Goal: Find specific page/section: Find specific page/section

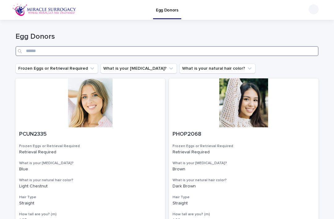
click at [206, 51] on input "Search" at bounding box center [166, 51] width 303 height 10
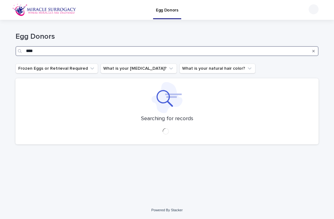
type input "****"
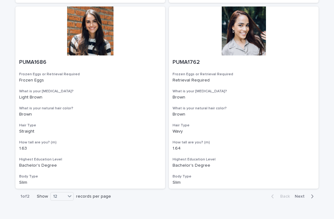
scroll to position [1000, 0]
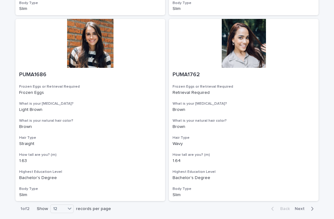
scroll to position [986, 0]
